Goal: Task Accomplishment & Management: Manage account settings

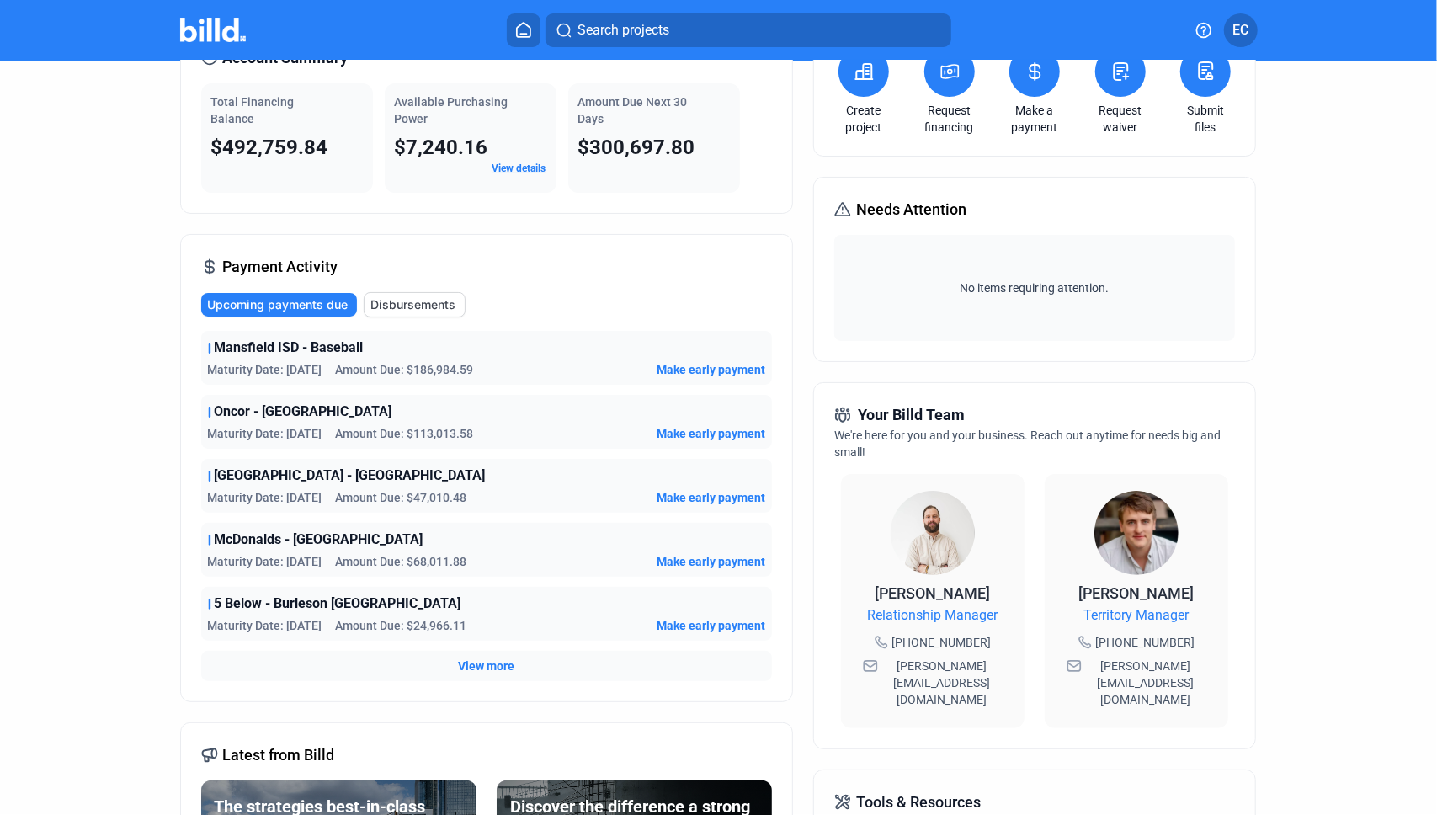
scroll to position [103, 0]
click at [471, 668] on span "View more" at bounding box center [486, 664] width 56 height 17
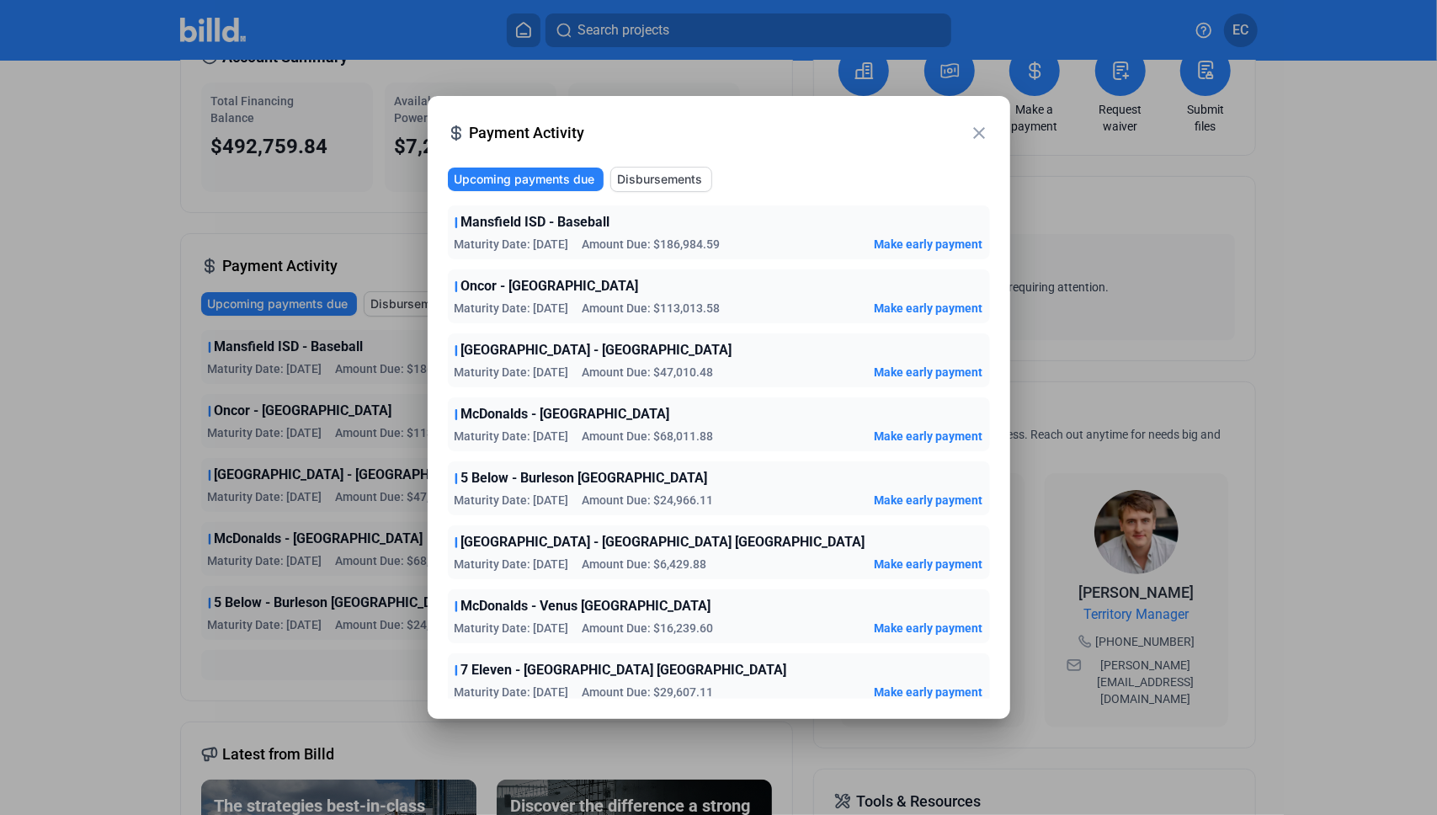
scroll to position [8, 0]
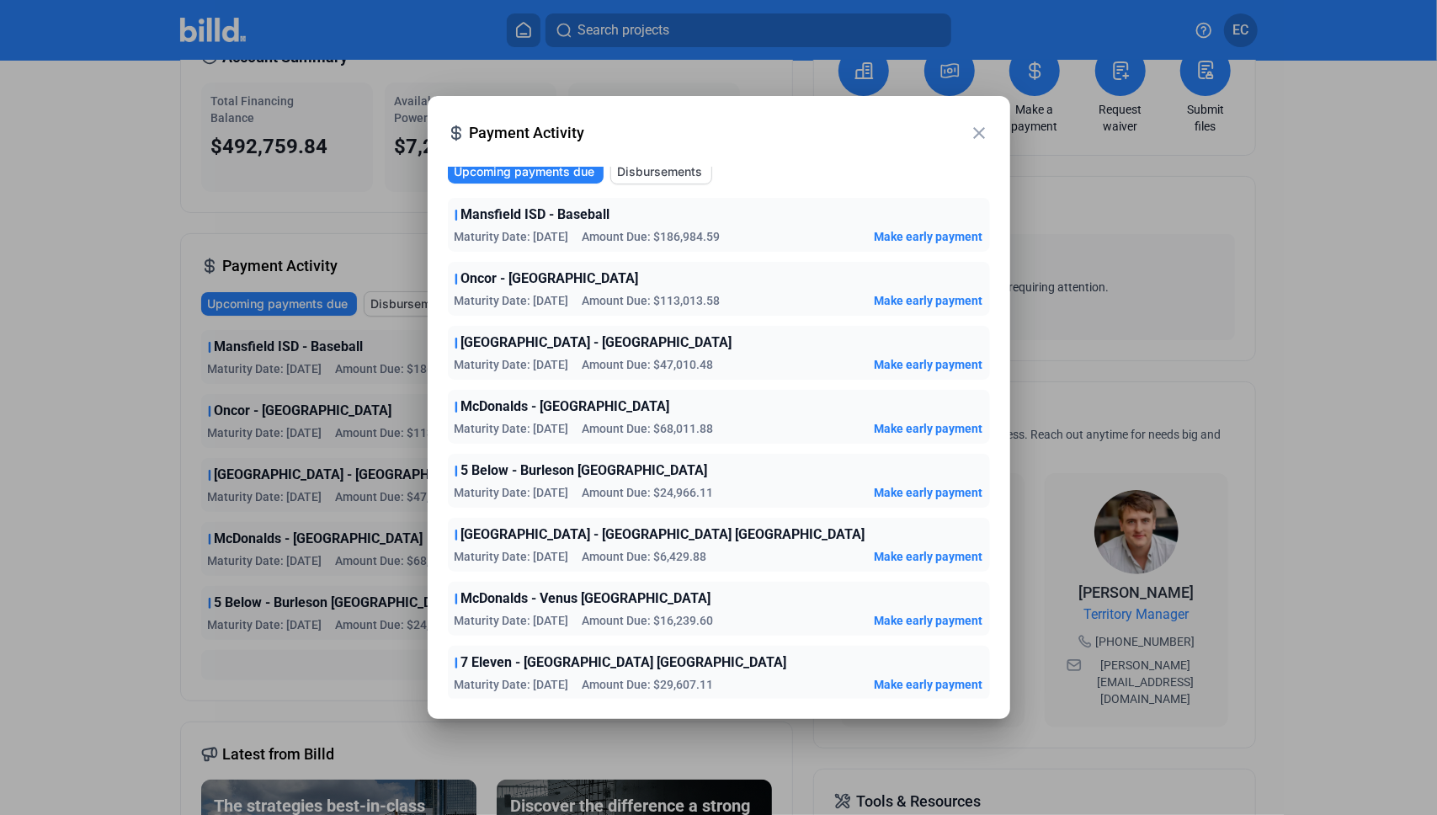
click at [66, 305] on div at bounding box center [718, 407] width 1437 height 815
click at [72, 389] on div at bounding box center [718, 407] width 1437 height 815
click at [986, 135] on mat-icon "close" at bounding box center [980, 133] width 20 height 20
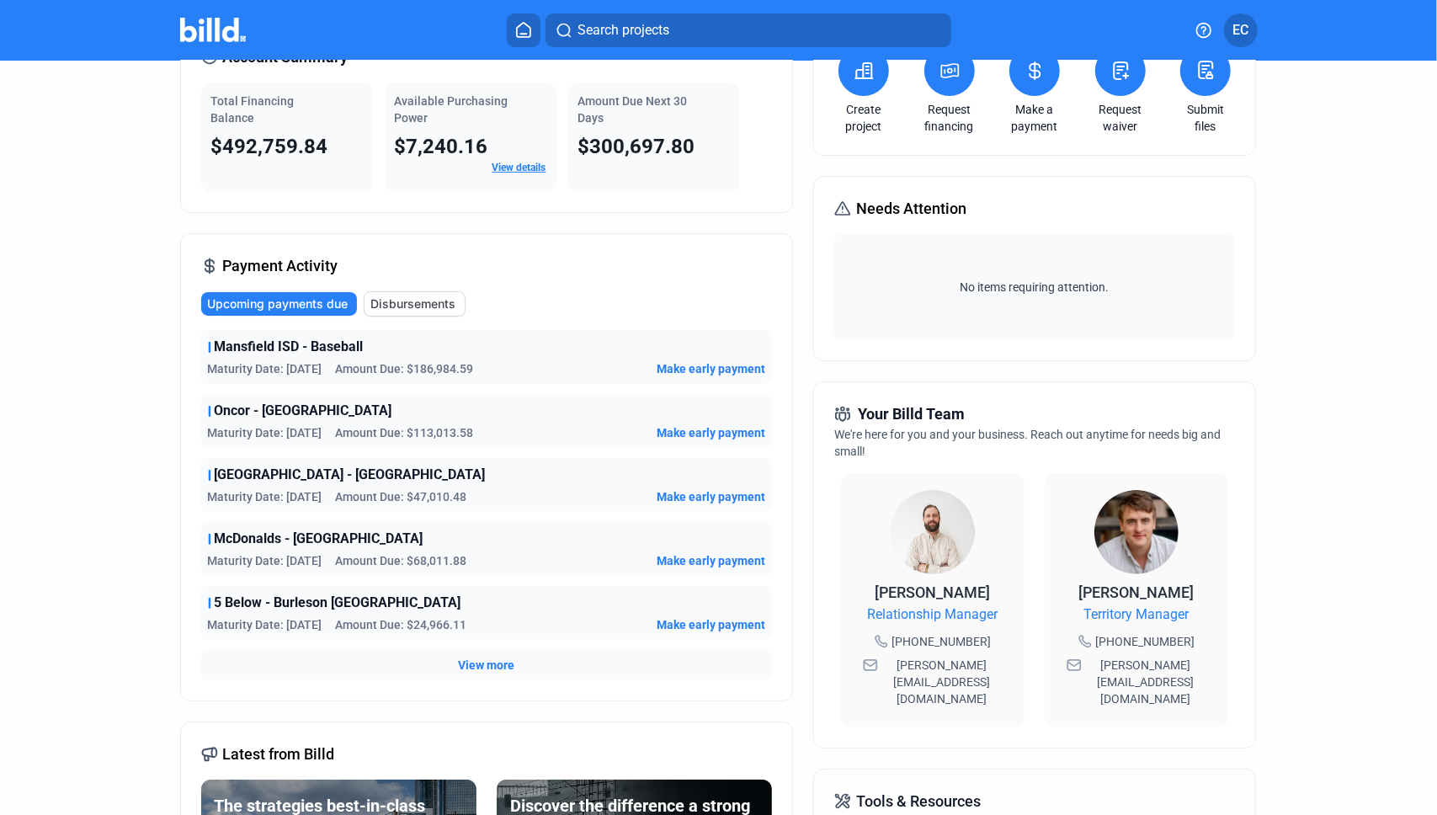
click at [504, 664] on span "View more" at bounding box center [486, 664] width 56 height 17
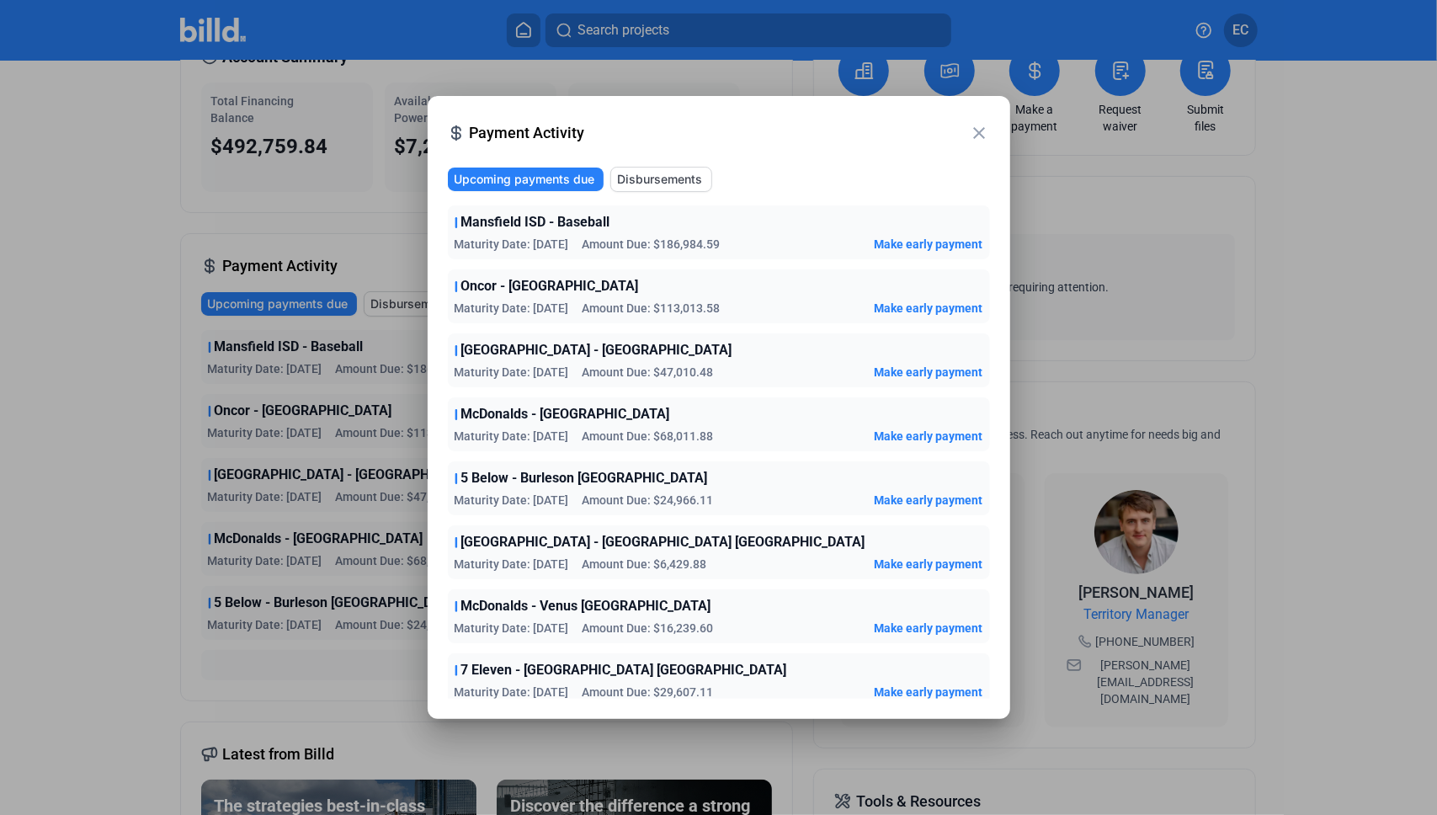
click at [42, 540] on div at bounding box center [718, 407] width 1437 height 815
click at [980, 129] on mat-icon "close" at bounding box center [980, 133] width 20 height 20
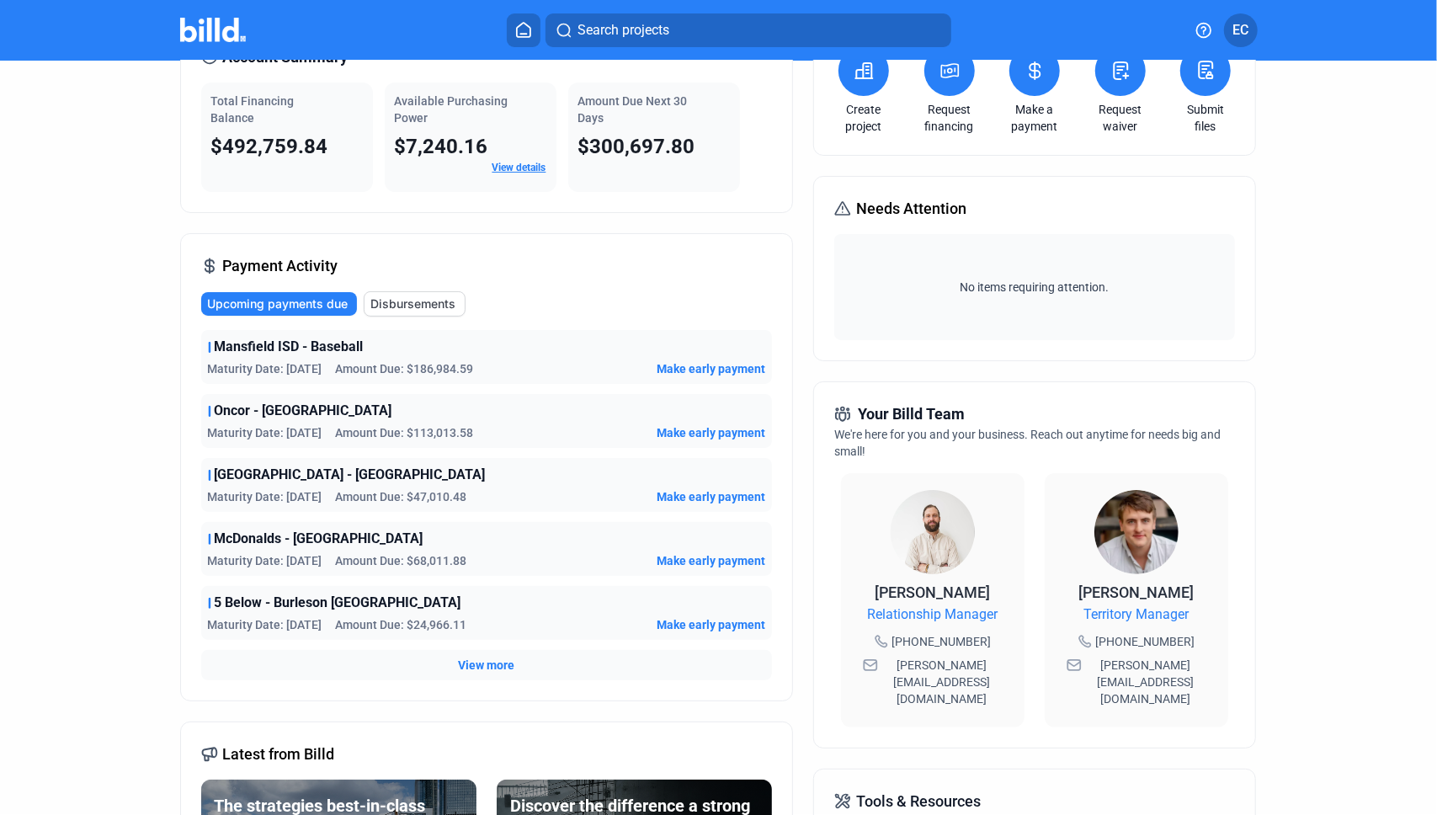
scroll to position [0, 0]
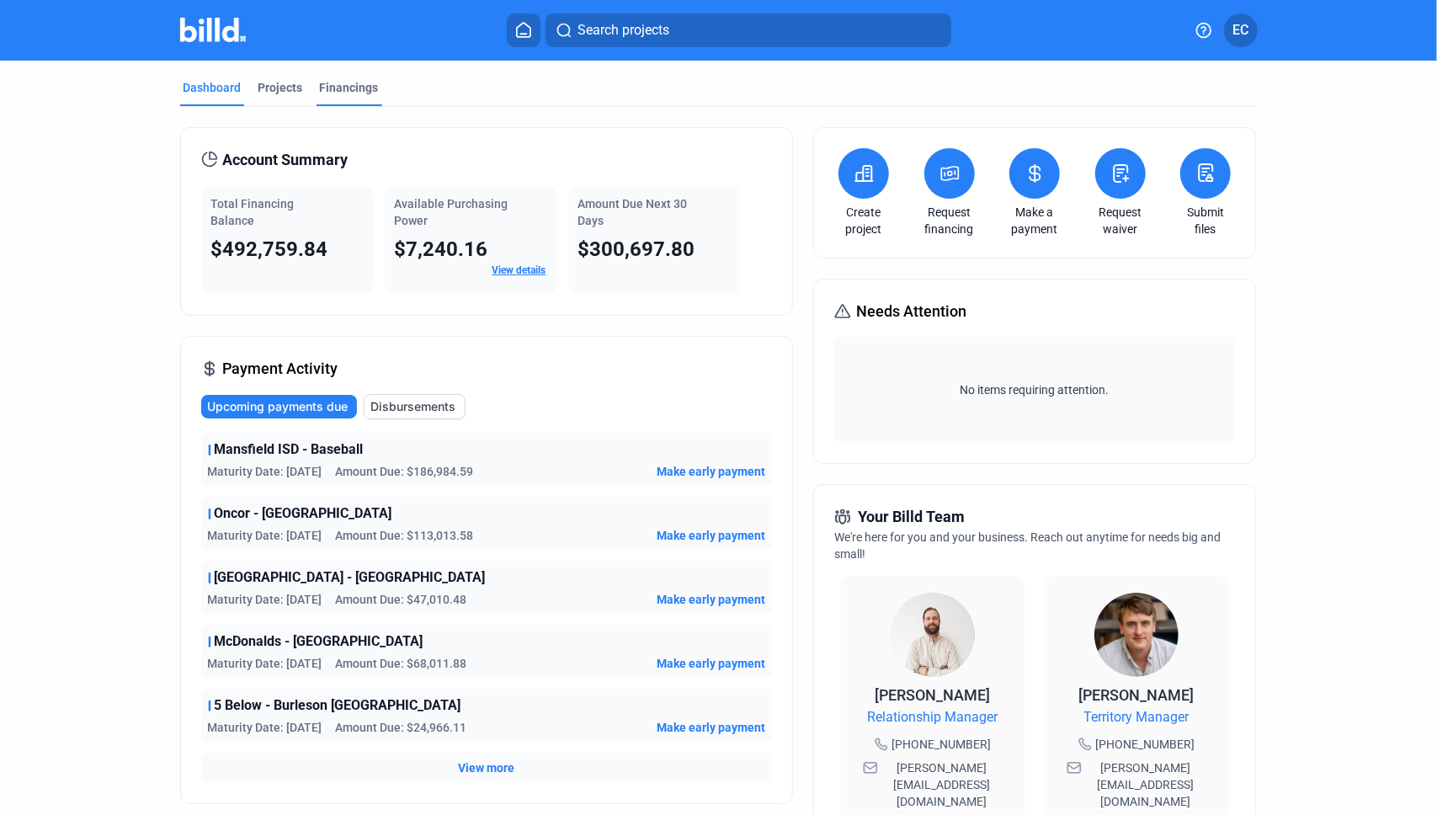
click at [337, 82] on div "Financings" at bounding box center [349, 87] width 59 height 17
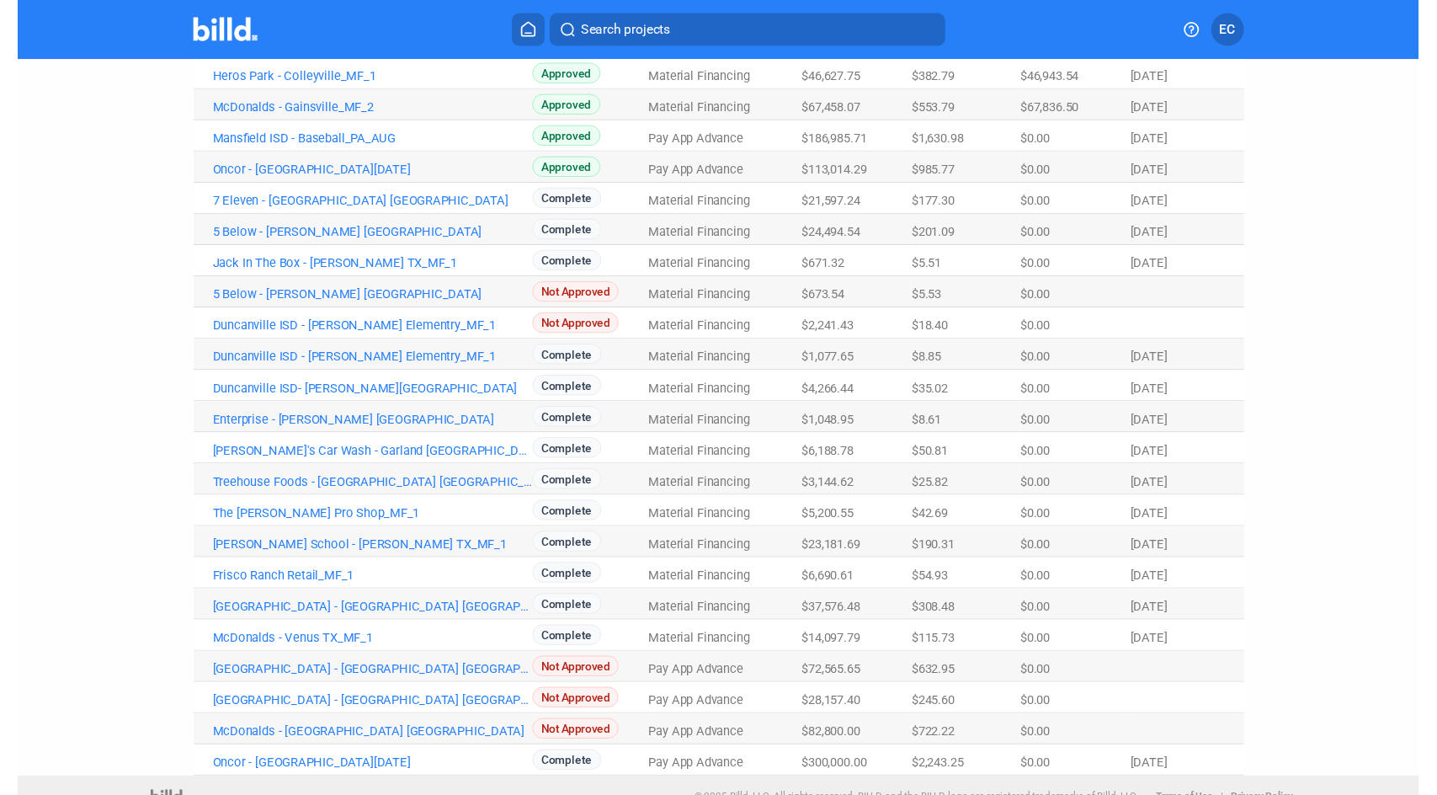
scroll to position [404, 0]
